Goal: Transaction & Acquisition: Purchase product/service

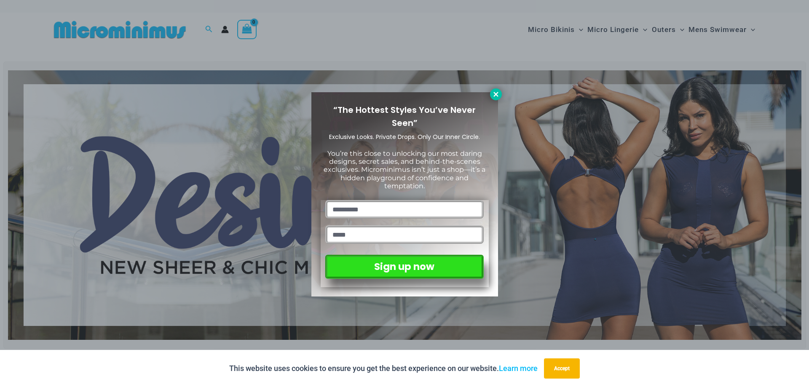
click at [495, 96] on icon at bounding box center [496, 95] width 8 height 8
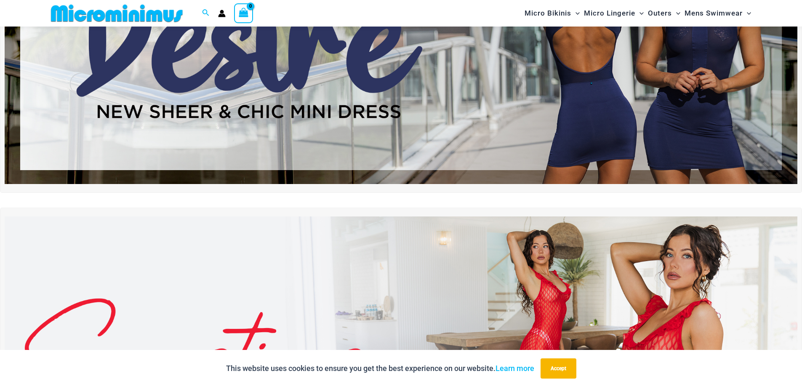
scroll to position [120, 0]
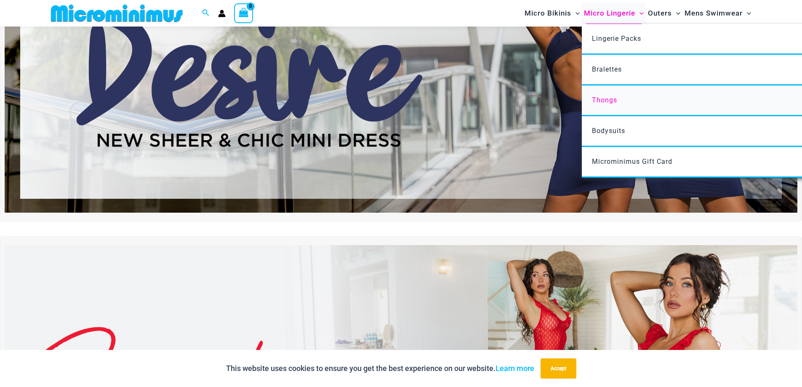
click at [600, 96] on span "Thongs" at bounding box center [604, 100] width 25 height 8
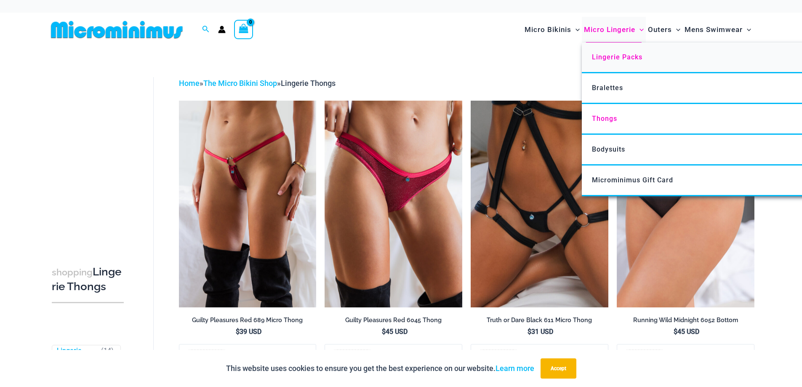
click at [604, 60] on span "Lingerie Packs" at bounding box center [617, 57] width 51 height 8
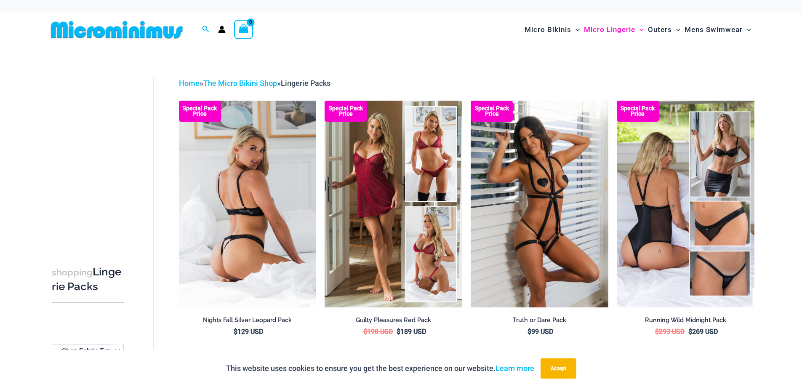
click at [278, 226] on img at bounding box center [248, 204] width 138 height 206
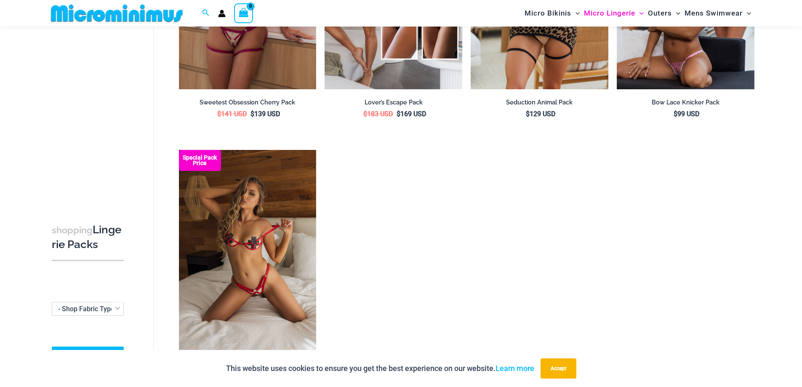
scroll to position [1088, 0]
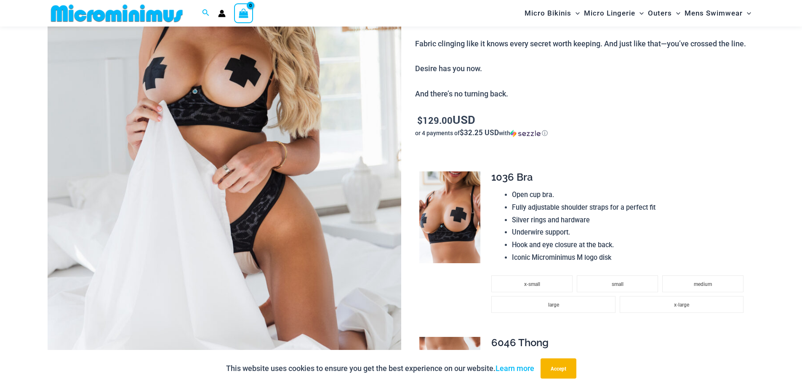
scroll to position [76, 0]
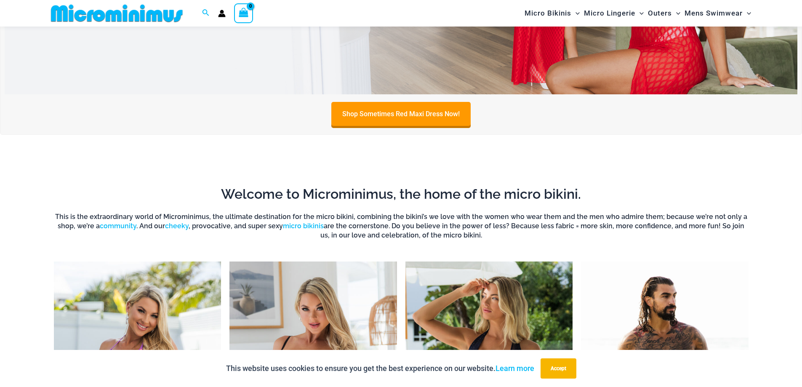
scroll to position [372, 0]
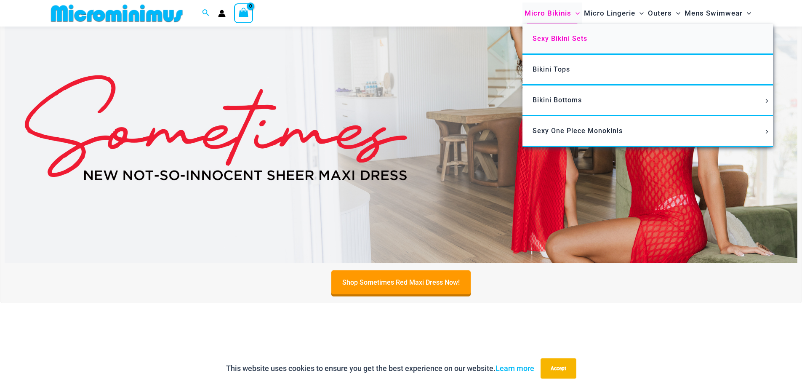
click at [563, 37] on span "Sexy Bikini Sets" at bounding box center [560, 39] width 55 height 8
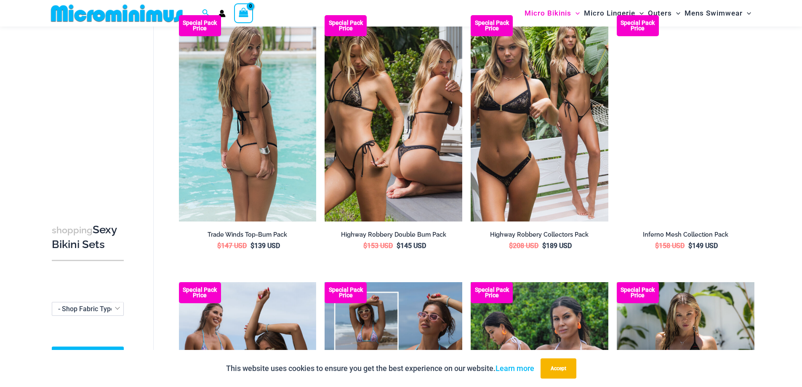
scroll to position [1299, 0]
